Goal: Information Seeking & Learning: Understand process/instructions

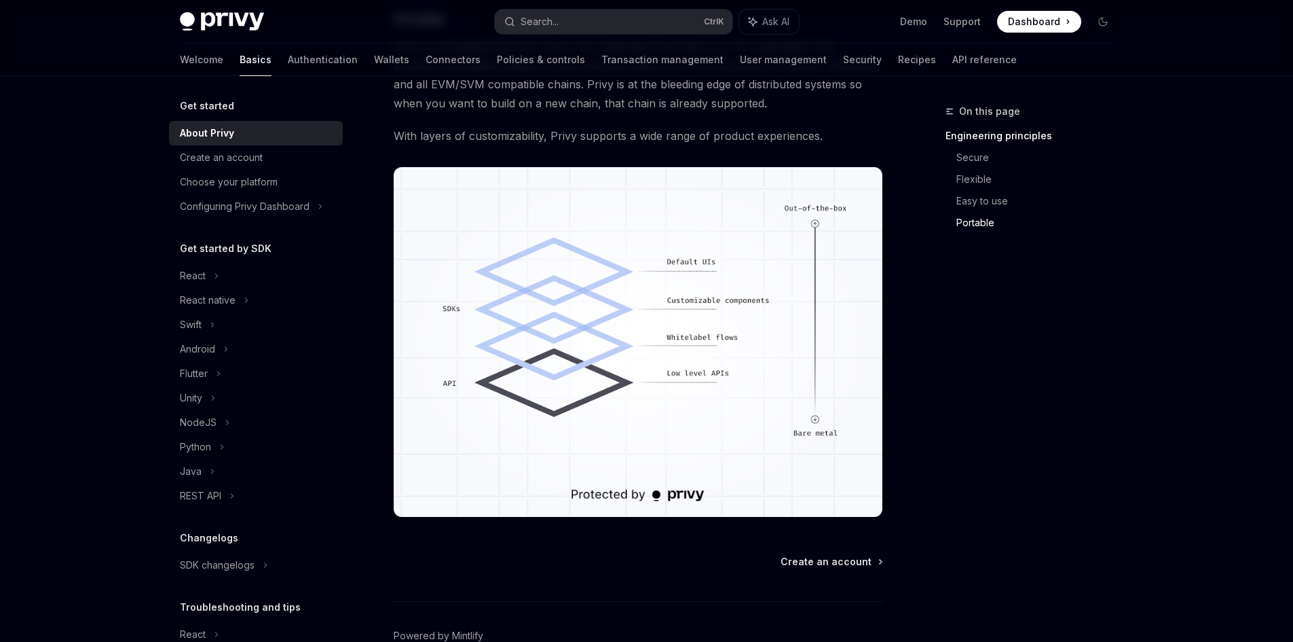
scroll to position [1135, 0]
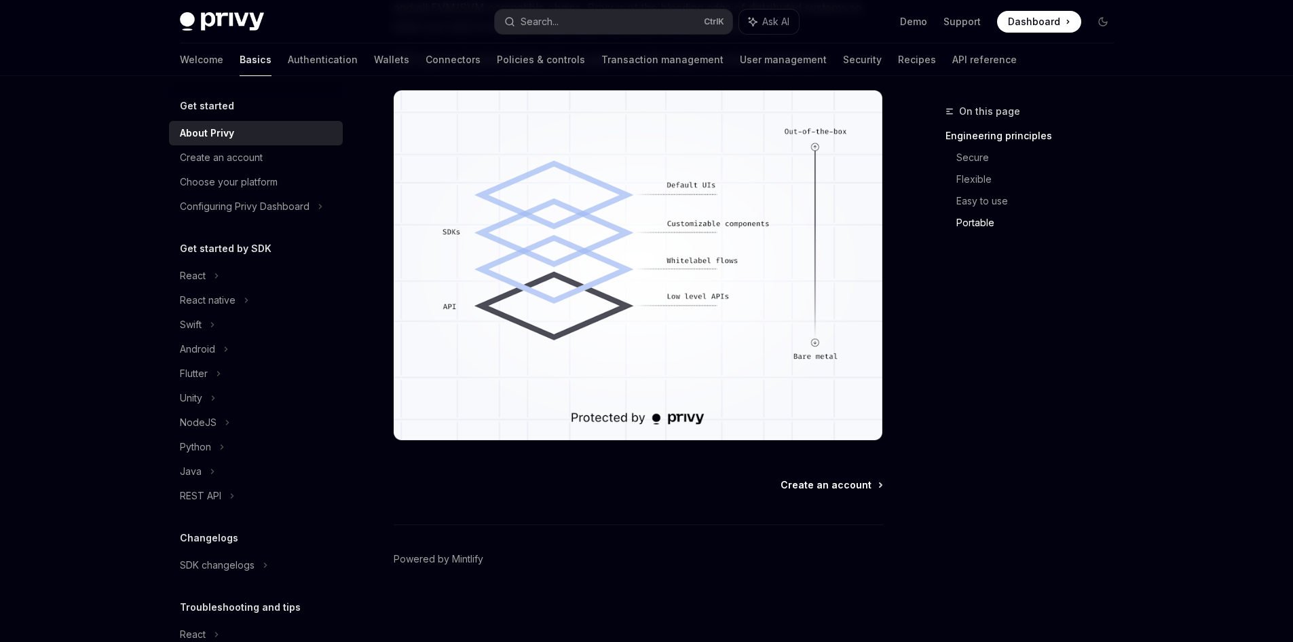
click at [841, 479] on span "Create an account" at bounding box center [826, 485] width 91 height 14
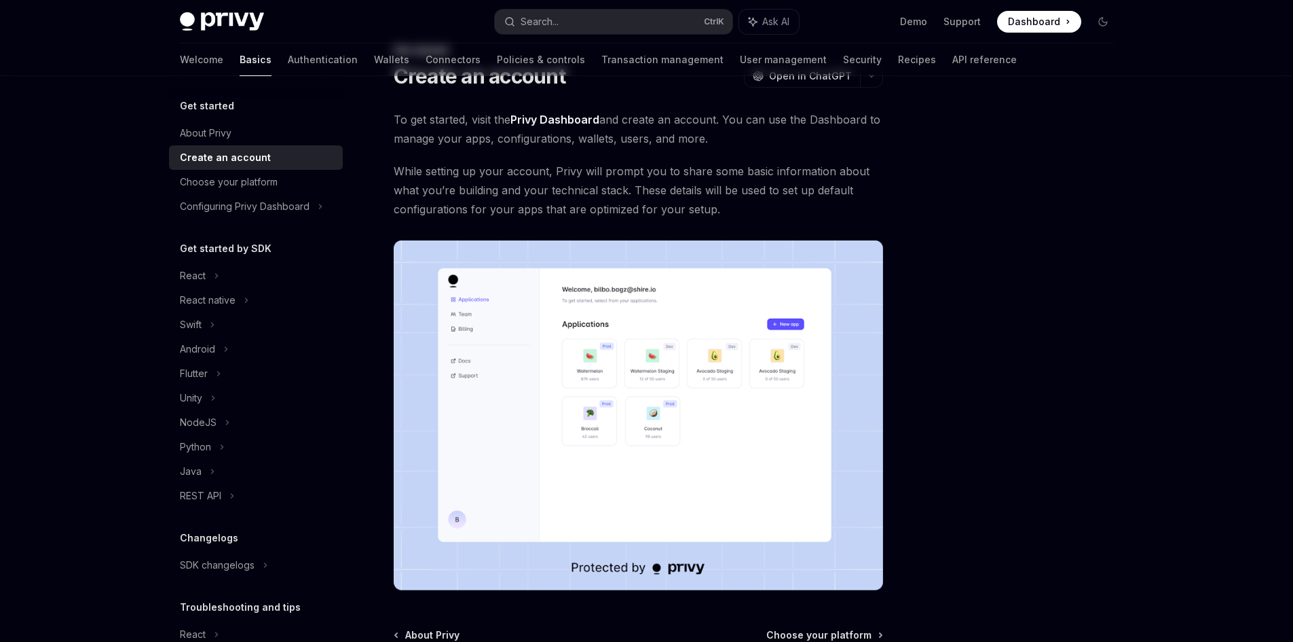
scroll to position [211, 0]
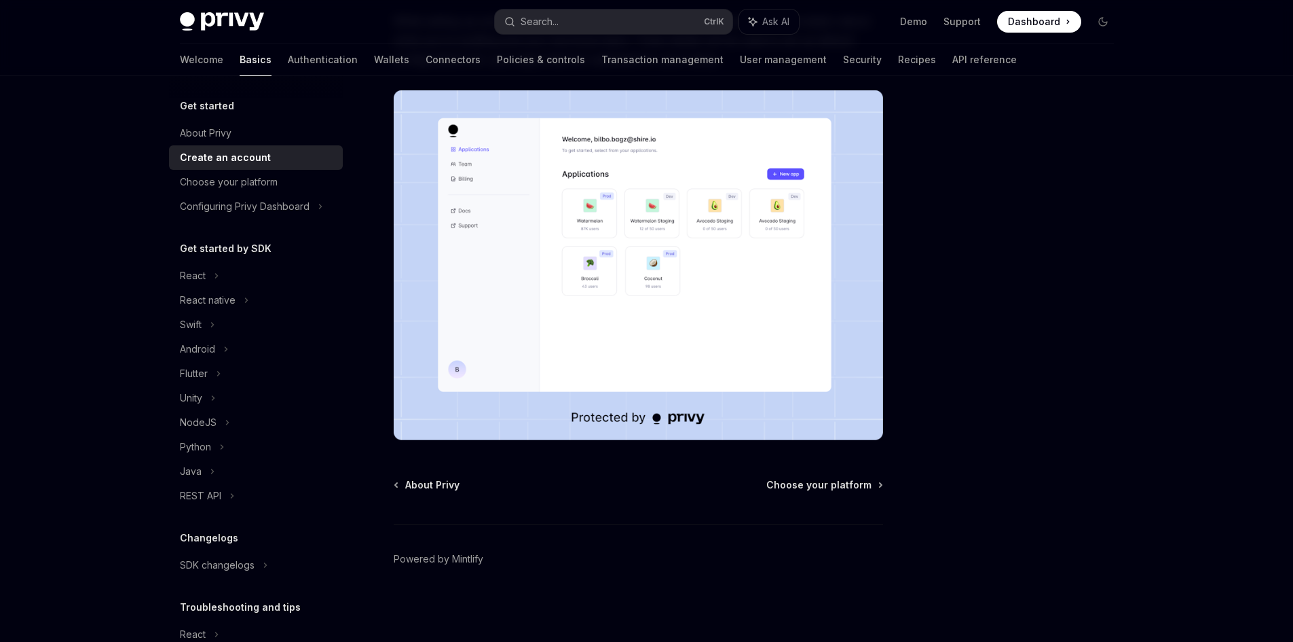
click at [1122, 418] on div at bounding box center [1022, 372] width 206 height 538
click at [811, 480] on span "Choose your platform" at bounding box center [819, 485] width 105 height 14
type textarea "*"
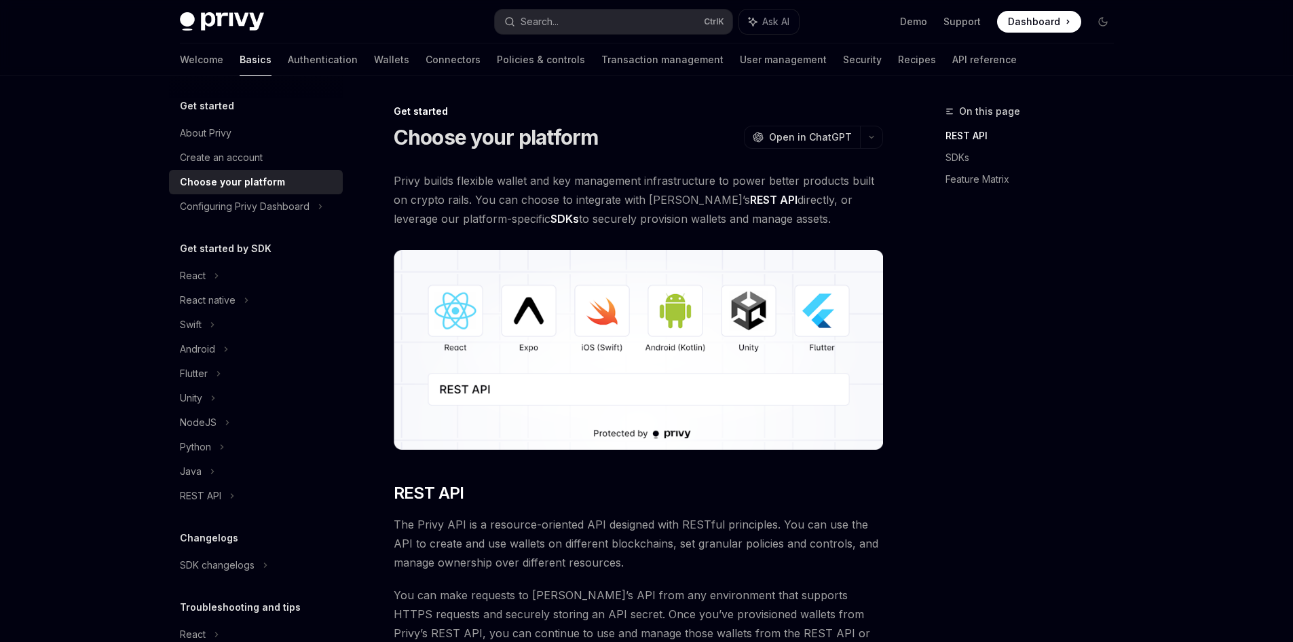
click at [1092, 328] on div "On this page REST API SDKs Feature Matrix" at bounding box center [1022, 372] width 206 height 538
